Goal: Task Accomplishment & Management: Complete application form

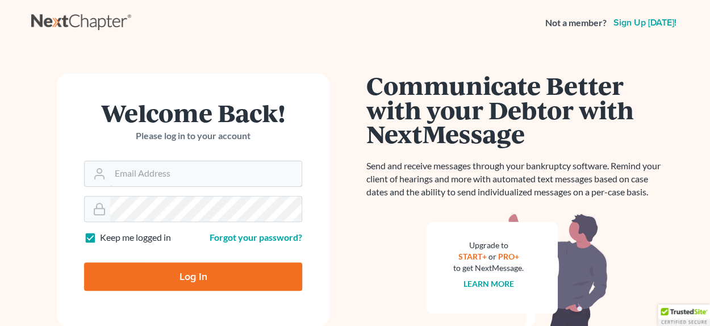
type input "[EMAIL_ADDRESS][DOMAIN_NAME]"
click at [212, 275] on input "Log In" at bounding box center [193, 276] width 218 height 28
type input "Thinking..."
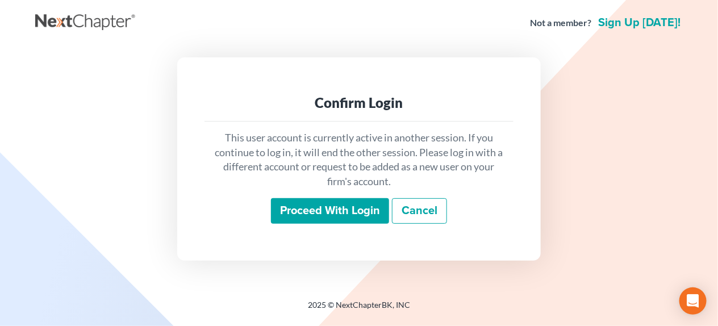
click at [349, 204] on input "Proceed with login" at bounding box center [330, 211] width 118 height 26
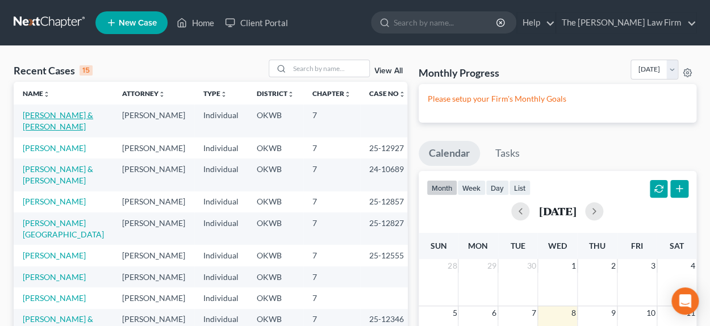
click at [35, 116] on link "[PERSON_NAME] & [PERSON_NAME]" at bounding box center [58, 120] width 70 height 21
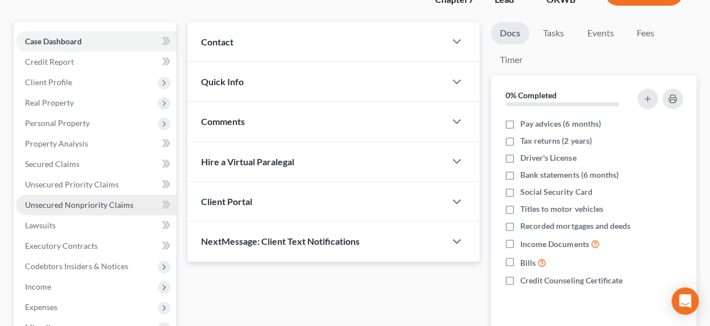
scroll to position [113, 0]
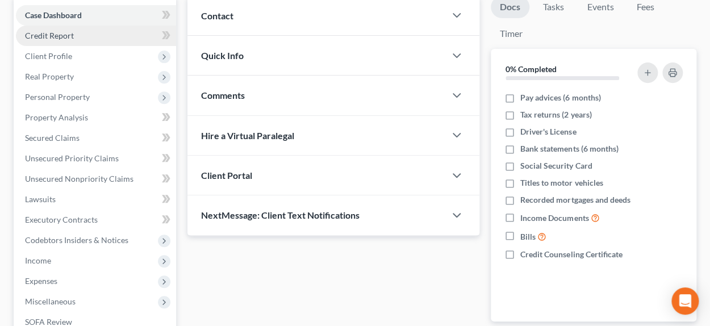
click at [50, 34] on span "Credit Report" at bounding box center [49, 36] width 49 height 10
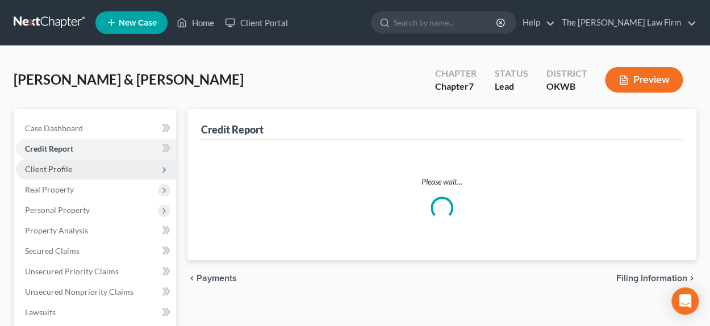
click at [47, 56] on div "[PERSON_NAME] & [PERSON_NAME] Upgraded Chapter Chapter 7 Status Lead District O…" at bounding box center [355, 314] width 710 height 537
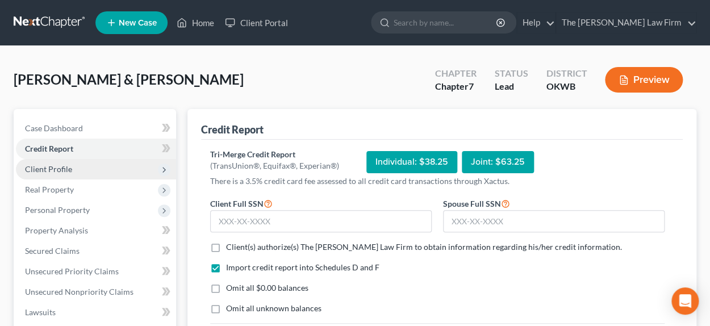
click at [45, 166] on span "Client Profile" at bounding box center [48, 169] width 47 height 10
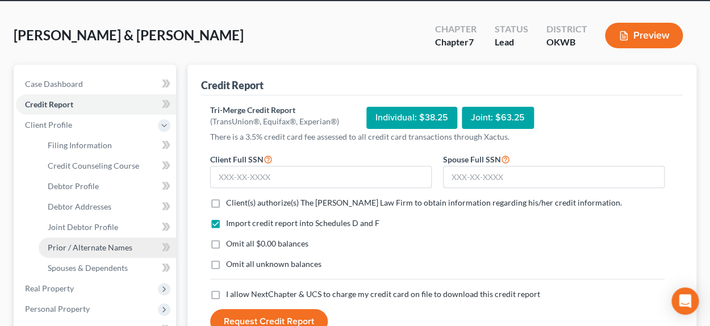
scroll to position [113, 0]
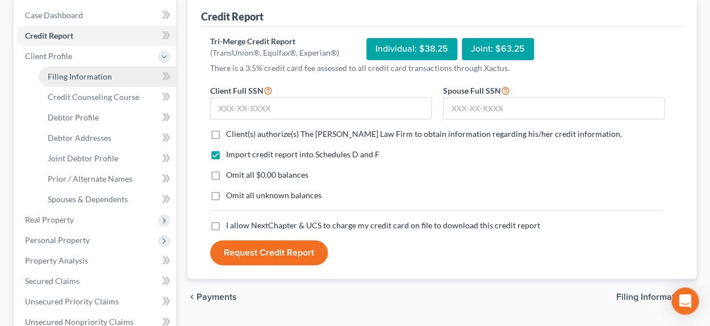
click at [77, 73] on span "Filing Information" at bounding box center [80, 77] width 64 height 10
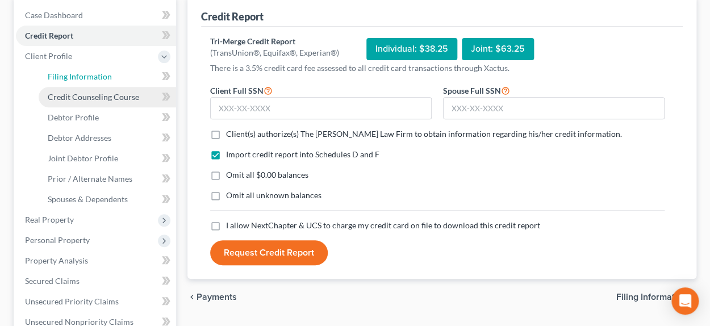
select select "1"
select select "0"
select select "37"
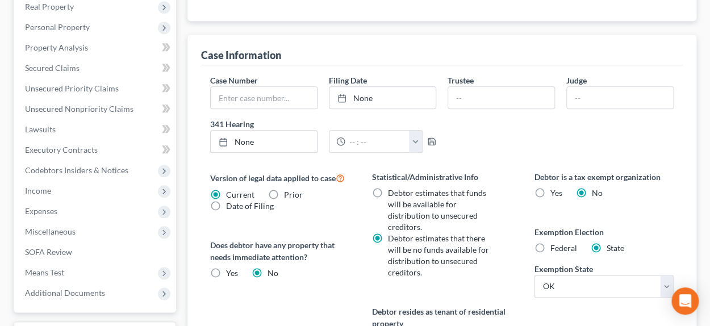
scroll to position [341, 0]
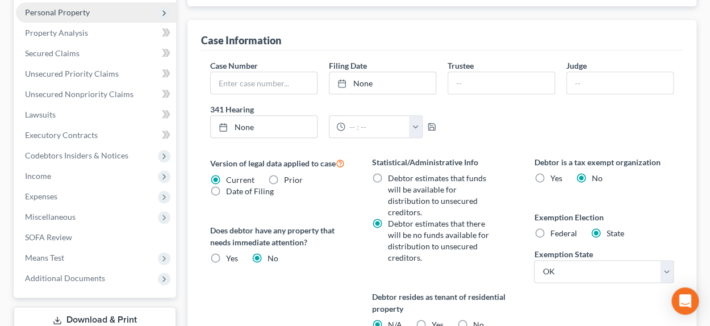
click at [57, 16] on span "Personal Property" at bounding box center [57, 12] width 65 height 10
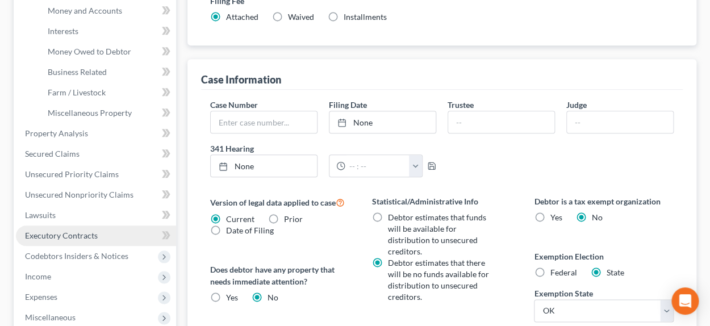
scroll to position [311, 0]
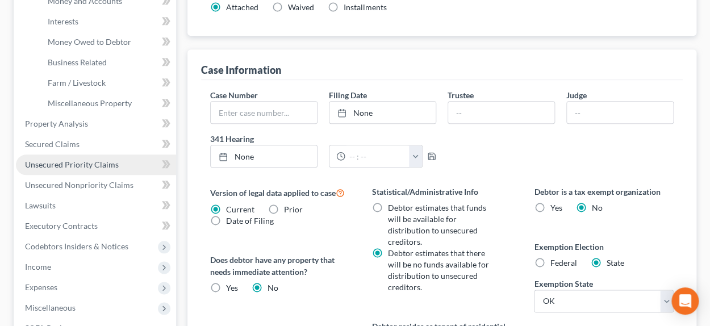
click at [55, 163] on span "Unsecured Priority Claims" at bounding box center [72, 165] width 94 height 10
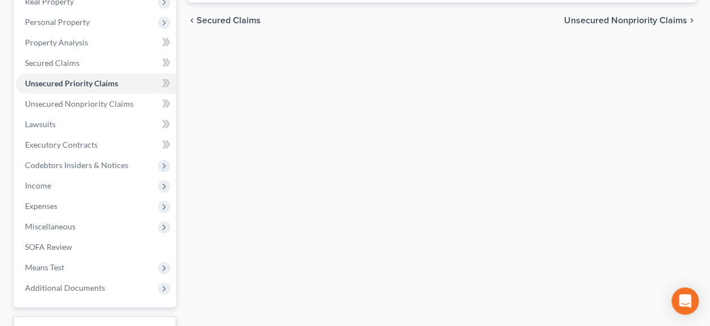
scroll to position [227, 0]
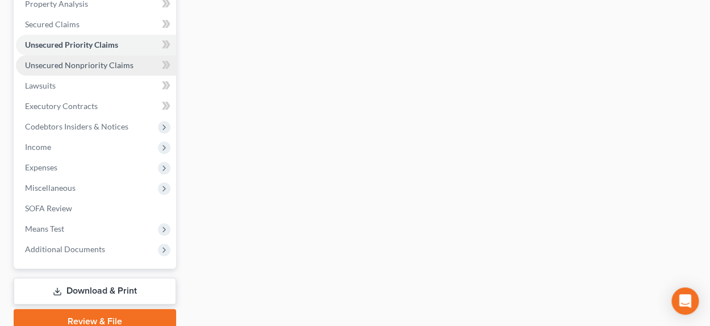
click at [49, 66] on span "Unsecured Nonpriority Claims" at bounding box center [79, 65] width 108 height 10
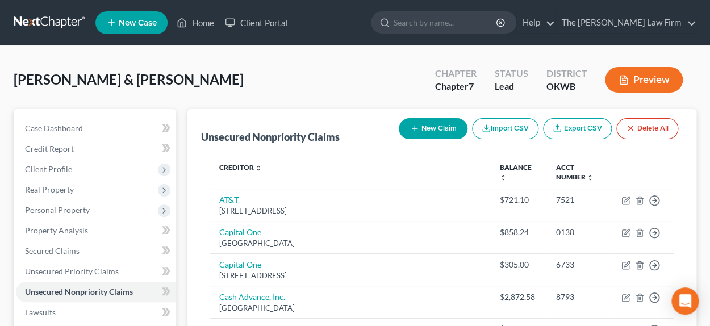
click at [431, 129] on button "New Claim" at bounding box center [433, 128] width 69 height 21
select select "2"
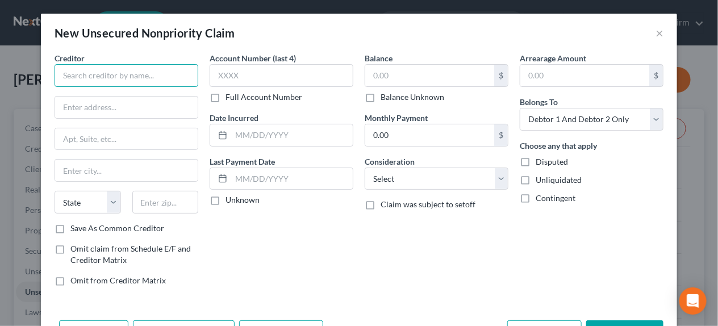
click at [129, 79] on input "text" at bounding box center [127, 75] width 144 height 23
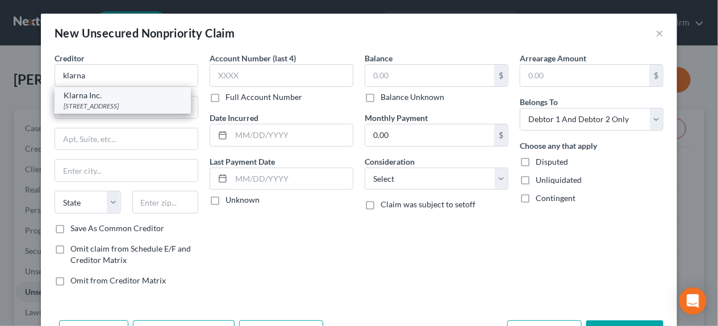
click at [81, 106] on div "[STREET_ADDRESS]" at bounding box center [123, 106] width 118 height 10
type input "Klarna Inc."
type input "[STREET_ADDRESS]"
type input "Ste 400"
type input "Columbus"
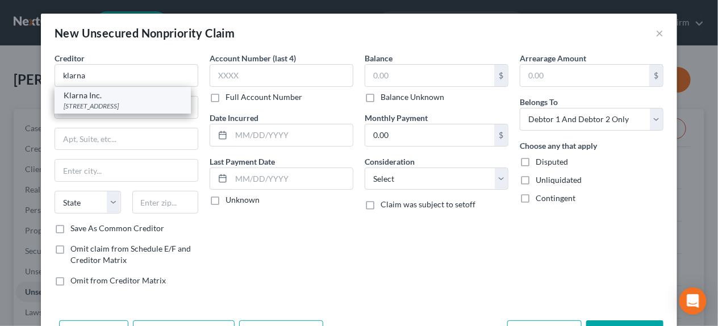
select select "36"
type input "43215"
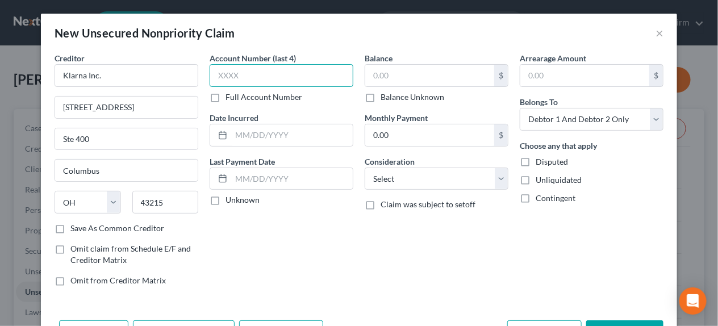
click at [252, 68] on input "text" at bounding box center [281, 75] width 144 height 23
type input "0000"
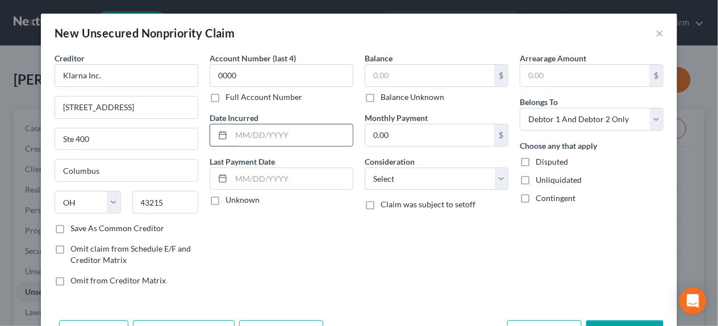
drag, startPoint x: 273, startPoint y: 137, endPoint x: 317, endPoint y: 139, distance: 44.3
click at [281, 137] on input "text" at bounding box center [291, 135] width 121 height 22
type input "1"
type input "[DATE]"
click at [225, 196] on label "Unknown" at bounding box center [242, 199] width 34 height 11
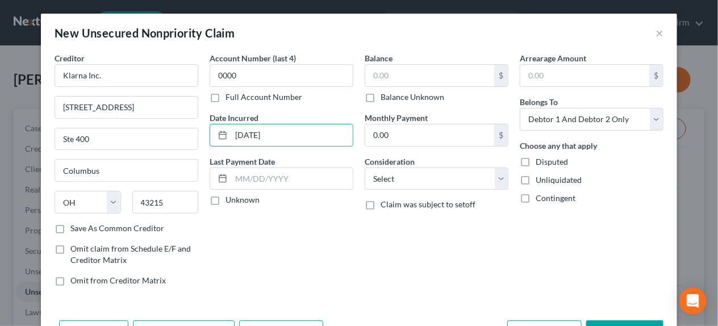
click at [230, 196] on input "Unknown" at bounding box center [233, 197] width 7 height 7
checkbox input "true"
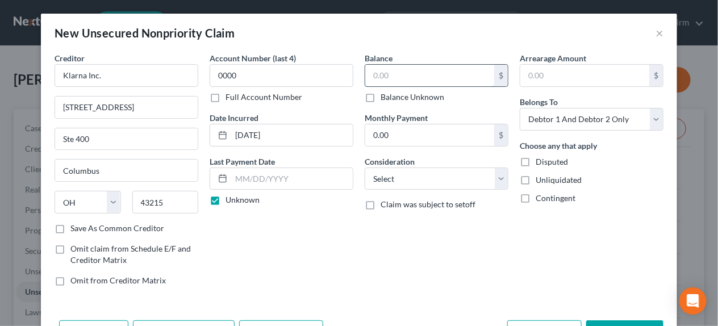
click at [421, 77] on input "text" at bounding box center [429, 76] width 129 height 22
type input "1,379.09"
click at [403, 178] on select "Select Cable / Satellite Services Collection Agency Credit Card Debt Debt Couns…" at bounding box center [436, 178] width 144 height 23
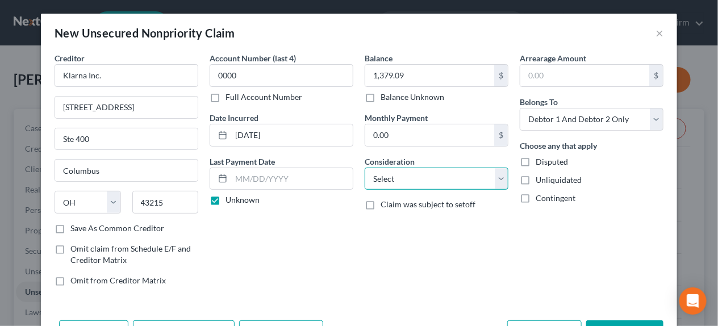
select select "2"
click at [364, 167] on select "Select Cable / Satellite Services Collection Agency Credit Card Debt Debt Couns…" at bounding box center [436, 178] width 144 height 23
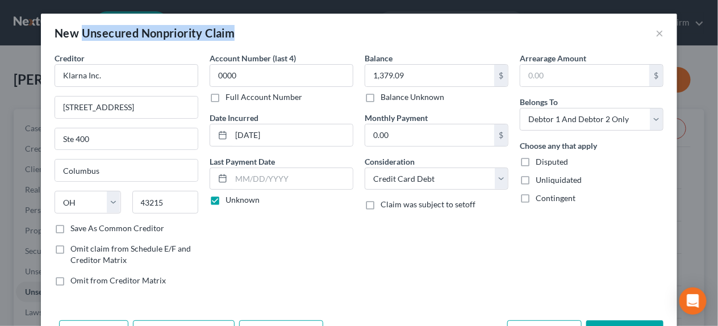
drag, startPoint x: 85, startPoint y: 27, endPoint x: 238, endPoint y: 23, distance: 153.4
click at [238, 23] on div "New Unsecured Nonpriority Claim ×" at bounding box center [359, 33] width 636 height 39
click at [242, 34] on div "New Unsecured Nonpriority Claim ×" at bounding box center [359, 33] width 636 height 39
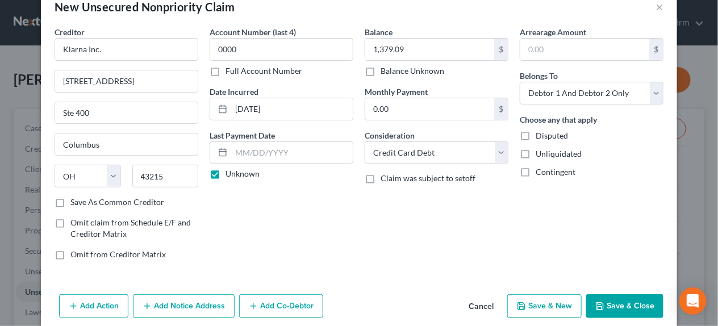
scroll to position [40, 0]
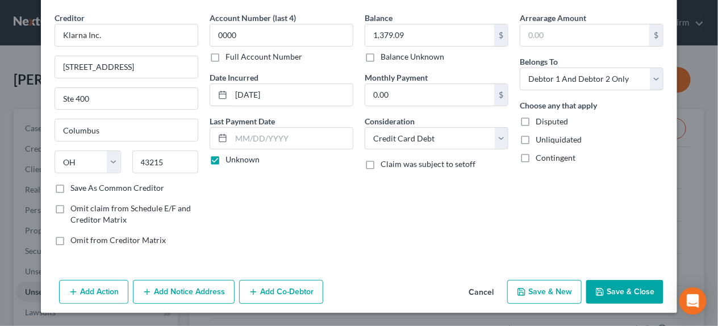
click at [622, 290] on button "Save & Close" at bounding box center [624, 292] width 77 height 24
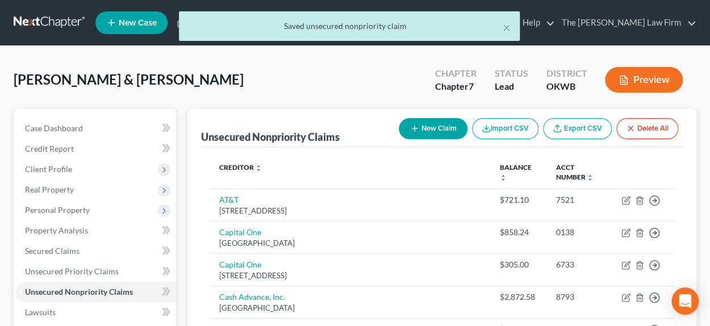
click at [432, 126] on button "New Claim" at bounding box center [433, 128] width 69 height 21
select select "2"
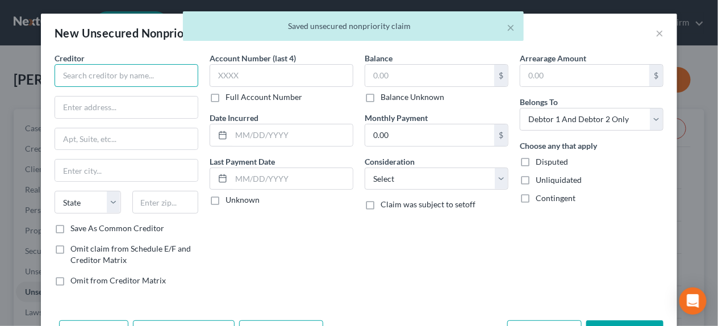
click at [139, 77] on input "text" at bounding box center [127, 75] width 144 height 23
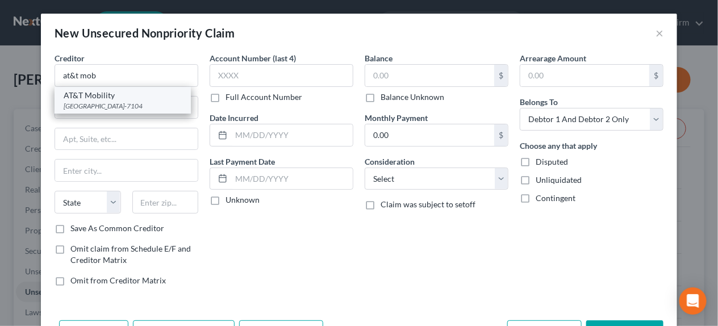
click at [93, 99] on div "AT&T Mobility" at bounding box center [123, 95] width 118 height 11
type input "AT&T Mobility"
type input "PO Box 537104"
type input "[GEOGRAPHIC_DATA]"
select select "10"
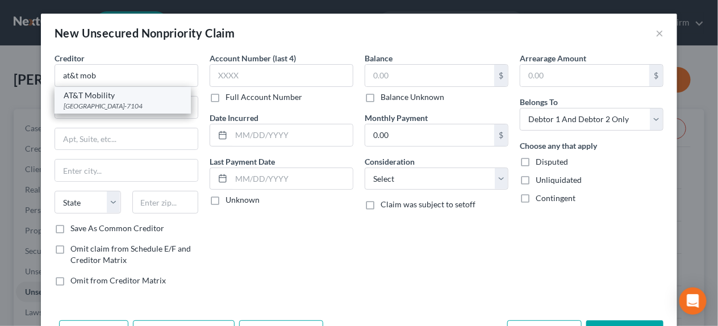
type input "30353-7104"
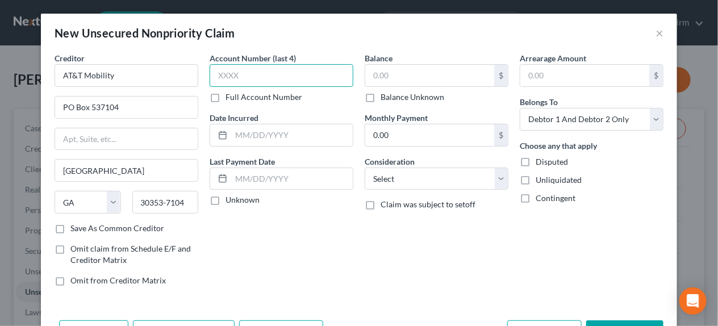
click at [262, 77] on input "text" at bounding box center [281, 75] width 144 height 23
type input "7454"
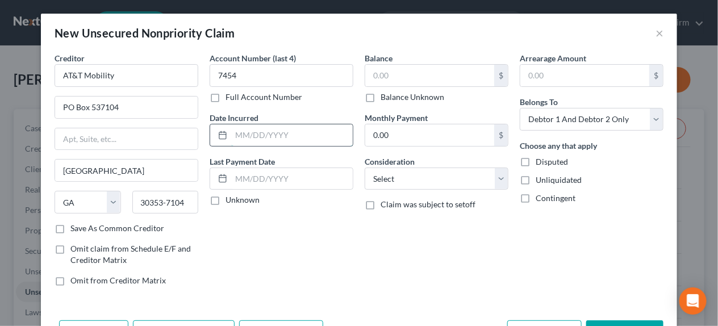
click at [243, 135] on input "text" at bounding box center [291, 135] width 121 height 22
type input "01022020"
drag, startPoint x: 209, startPoint y: 200, endPoint x: 261, endPoint y: 225, distance: 56.6
click at [225, 200] on label "Unknown" at bounding box center [242, 199] width 34 height 11
click at [230, 200] on input "Unknown" at bounding box center [233, 197] width 7 height 7
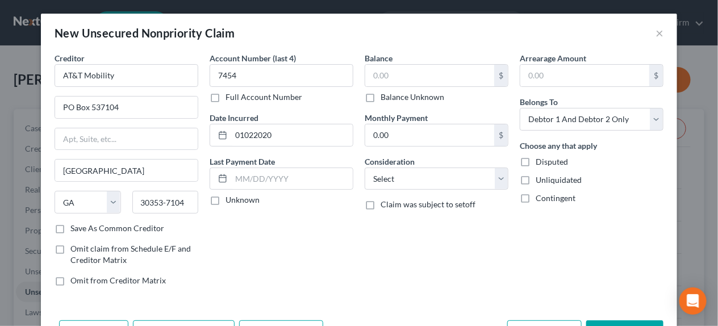
checkbox input "true"
click at [413, 73] on input "text" at bounding box center [429, 76] width 129 height 22
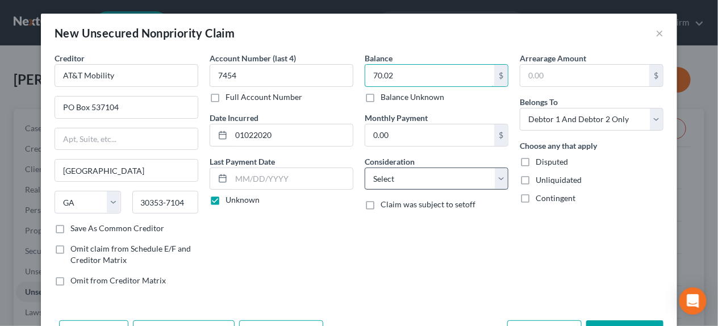
type input "70.02"
click at [443, 178] on select "Select Cable / Satellite Services Collection Agency Credit Card Debt Debt Couns…" at bounding box center [436, 178] width 144 height 23
select select "19"
click at [364, 167] on select "Select Cable / Satellite Services Collection Agency Credit Card Debt Debt Couns…" at bounding box center [436, 178] width 144 height 23
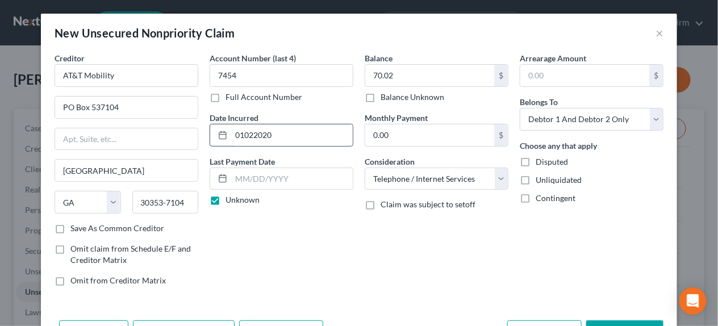
click at [242, 133] on input "01022020" at bounding box center [291, 135] width 121 height 22
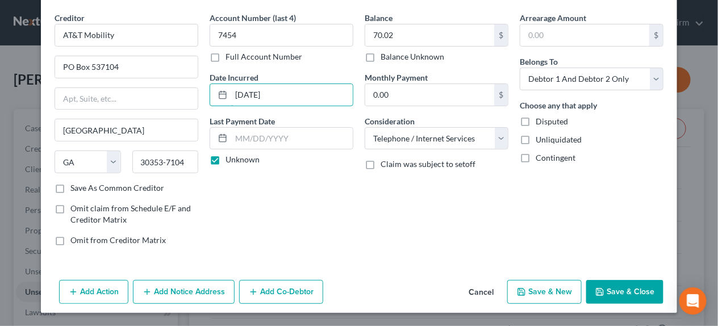
type input "[DATE]"
click at [194, 290] on button "Add Notice Address" at bounding box center [184, 292] width 102 height 24
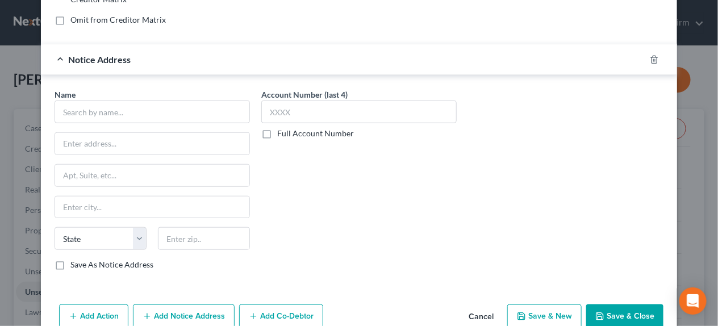
scroll to position [267, 0]
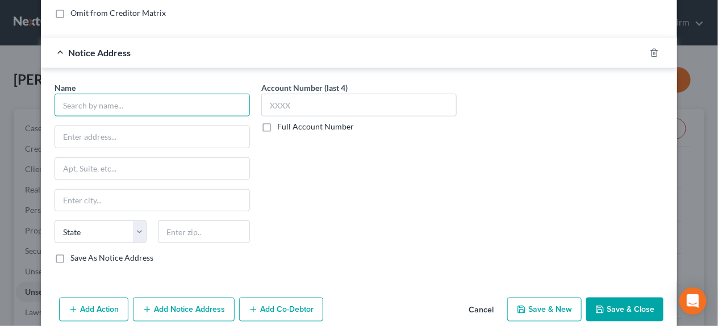
click at [140, 102] on input "text" at bounding box center [152, 105] width 195 height 23
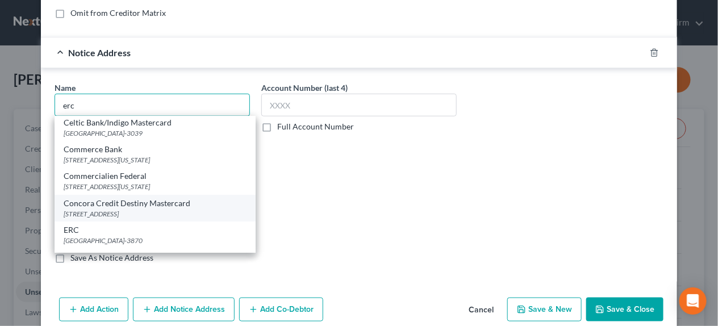
scroll to position [56, 0]
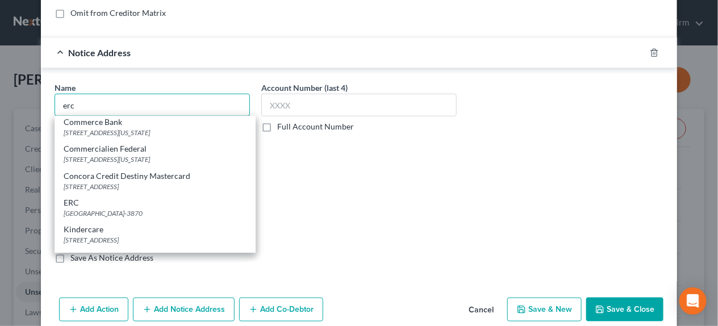
drag, startPoint x: 83, startPoint y: 104, endPoint x: 45, endPoint y: 106, distance: 38.1
click at [49, 106] on div "Name * erc AT&T Universal Mastercard [GEOGRAPHIC_DATA] Celtic Bank/Indigo Maste…" at bounding box center [152, 177] width 207 height 191
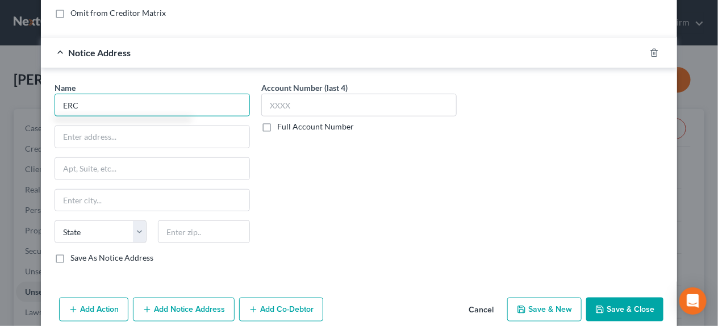
scroll to position [0, 0]
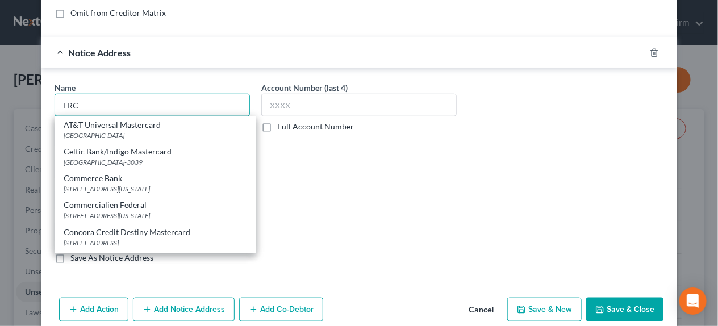
type input "ERC"
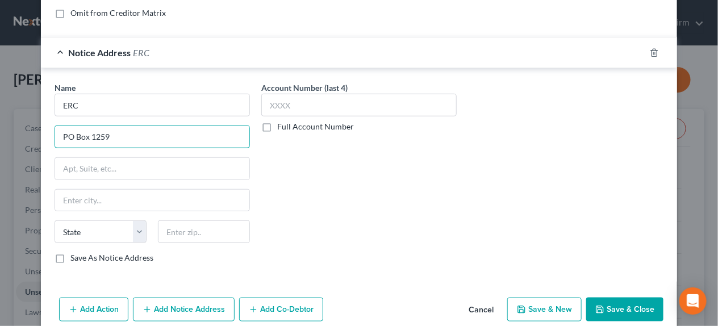
type input "PO Box 1259"
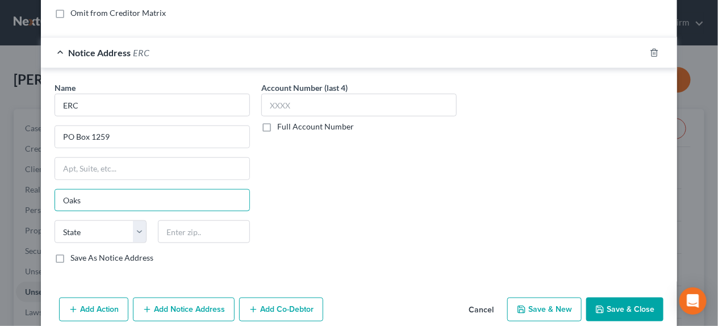
type input "Oaks"
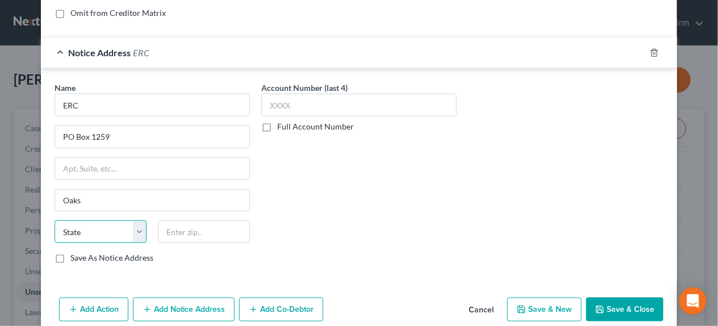
select select "39"
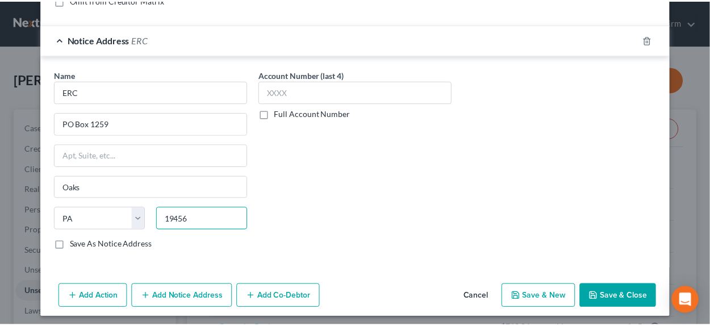
scroll to position [284, 0]
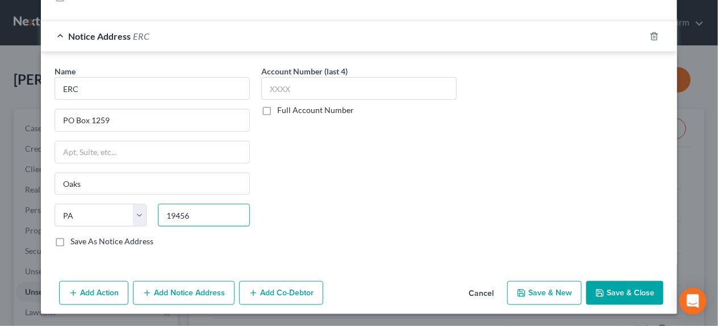
type input "19456"
click at [617, 290] on button "Save & Close" at bounding box center [624, 293] width 77 height 24
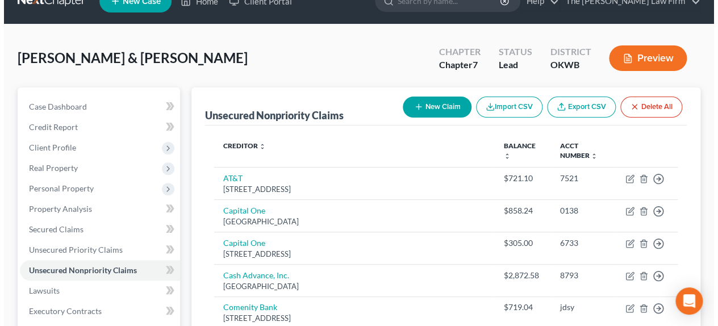
scroll to position [0, 0]
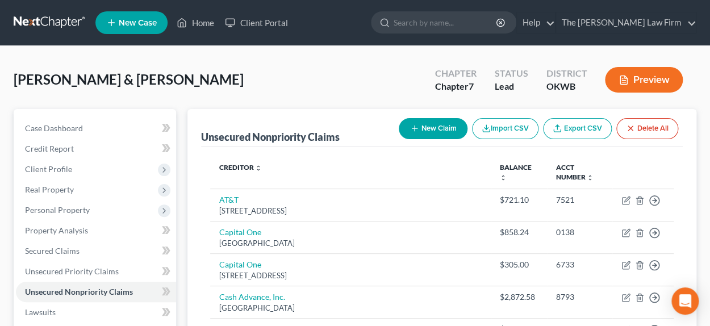
click at [427, 123] on button "New Claim" at bounding box center [433, 128] width 69 height 21
select select "2"
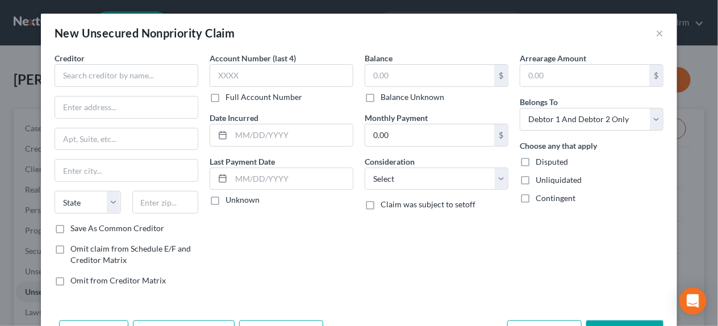
click at [468, 29] on div "New Unsecured Nonpriority Claim ×" at bounding box center [359, 33] width 636 height 39
click at [72, 78] on input "text" at bounding box center [127, 75] width 144 height 23
click at [71, 78] on input "text" at bounding box center [127, 75] width 144 height 23
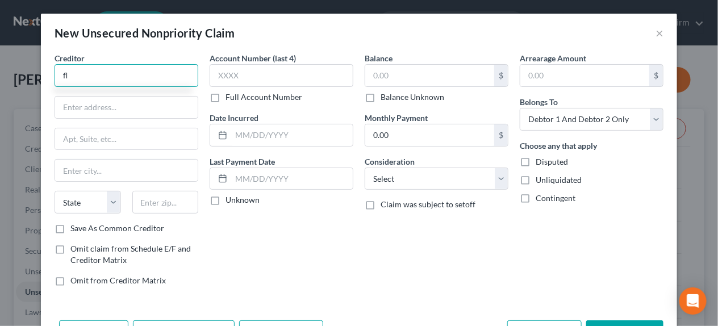
type input "f"
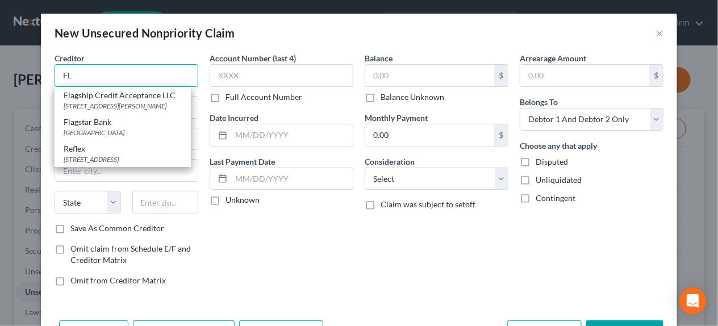
click at [119, 78] on input "FL" at bounding box center [127, 75] width 144 height 23
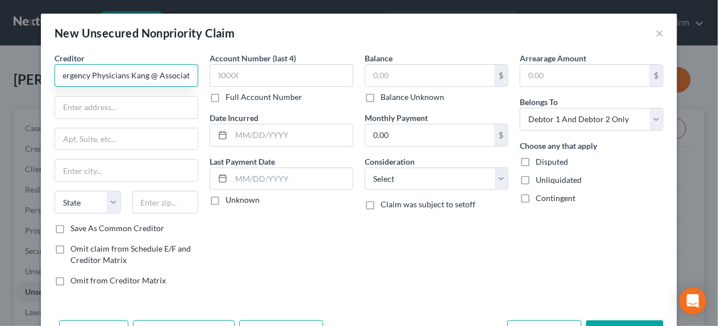
scroll to position [0, 26]
type input "FL Emergency Physicians Kang @ Associates"
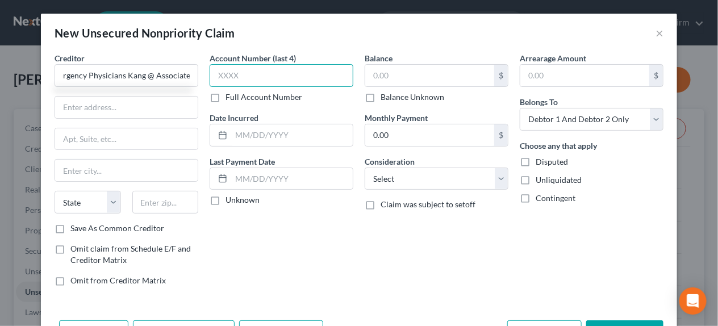
click at [225, 77] on input "text" at bounding box center [281, 75] width 144 height 23
drag, startPoint x: 236, startPoint y: 69, endPoint x: 209, endPoint y: 78, distance: 27.5
click at [209, 78] on input "2454" at bounding box center [281, 75] width 144 height 23
type input "2"
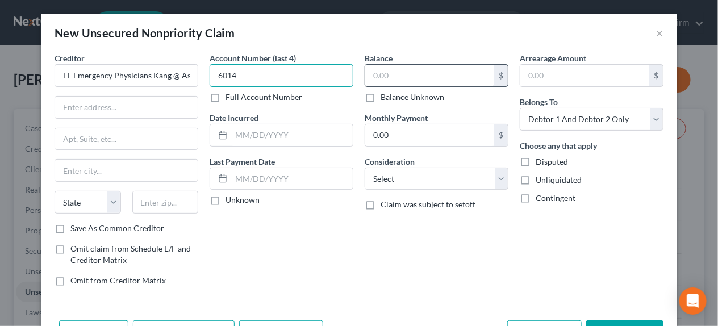
type input "6014"
click at [372, 72] on input "text" at bounding box center [429, 76] width 129 height 22
type input "24.34"
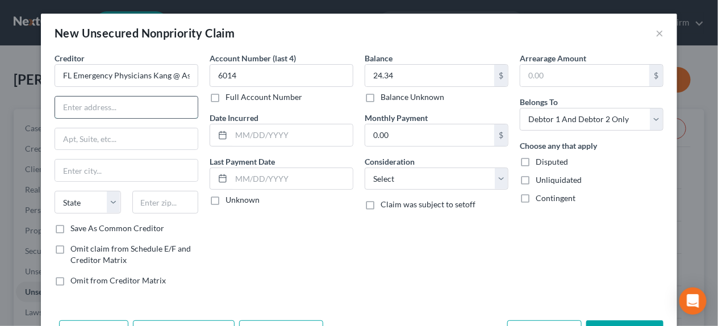
click at [153, 112] on input "text" at bounding box center [126, 108] width 143 height 22
click at [160, 103] on input "Post Office Box" at bounding box center [126, 108] width 143 height 22
type input "Post Office Box 740022"
click at [133, 164] on input "text" at bounding box center [126, 171] width 143 height 22
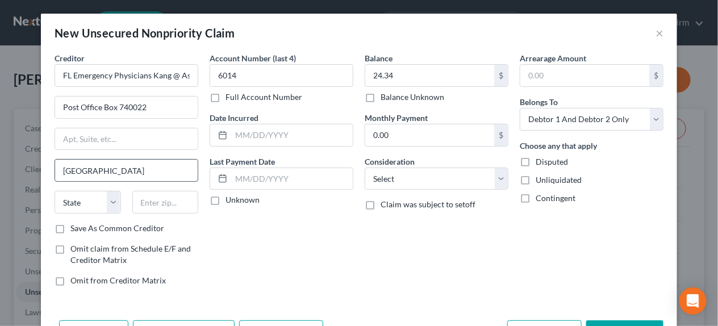
type input "[GEOGRAPHIC_DATA]"
select select "36"
click at [251, 247] on div "Account Number (last 4) 6014 Full Account Number Date Incurred Last Payment Dat…" at bounding box center [281, 173] width 155 height 243
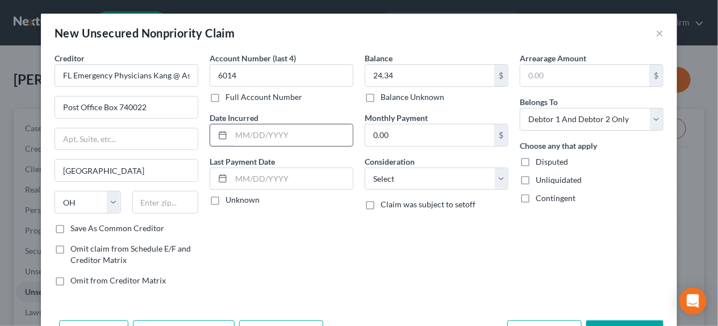
click at [250, 131] on input "text" at bounding box center [291, 135] width 121 height 22
type input "[DATE]"
click at [421, 181] on select "Select Cable / Satellite Services Collection Agency Credit Card Debt Debt Couns…" at bounding box center [436, 178] width 144 height 23
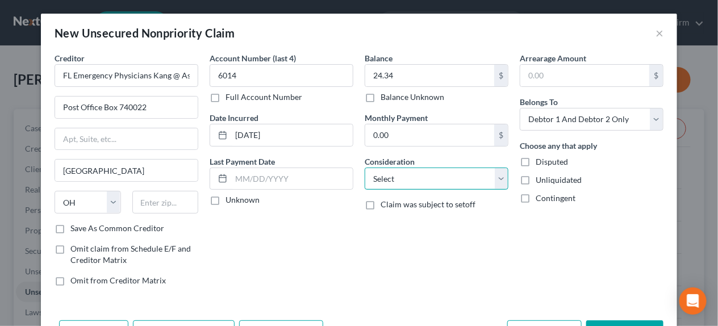
select select "9"
click at [364, 167] on select "Select Cable / Satellite Services Collection Agency Credit Card Debt Debt Couns…" at bounding box center [436, 178] width 144 height 23
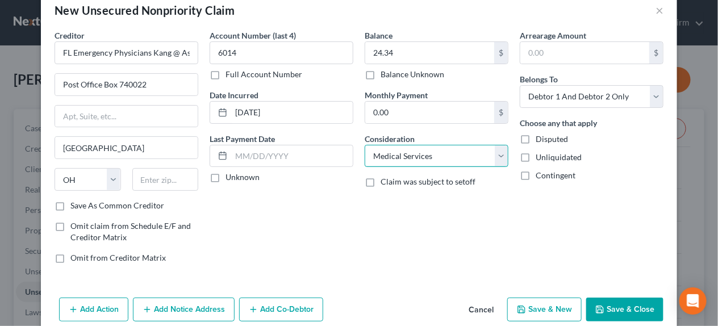
scroll to position [40, 0]
